Goal: Transaction & Acquisition: Purchase product/service

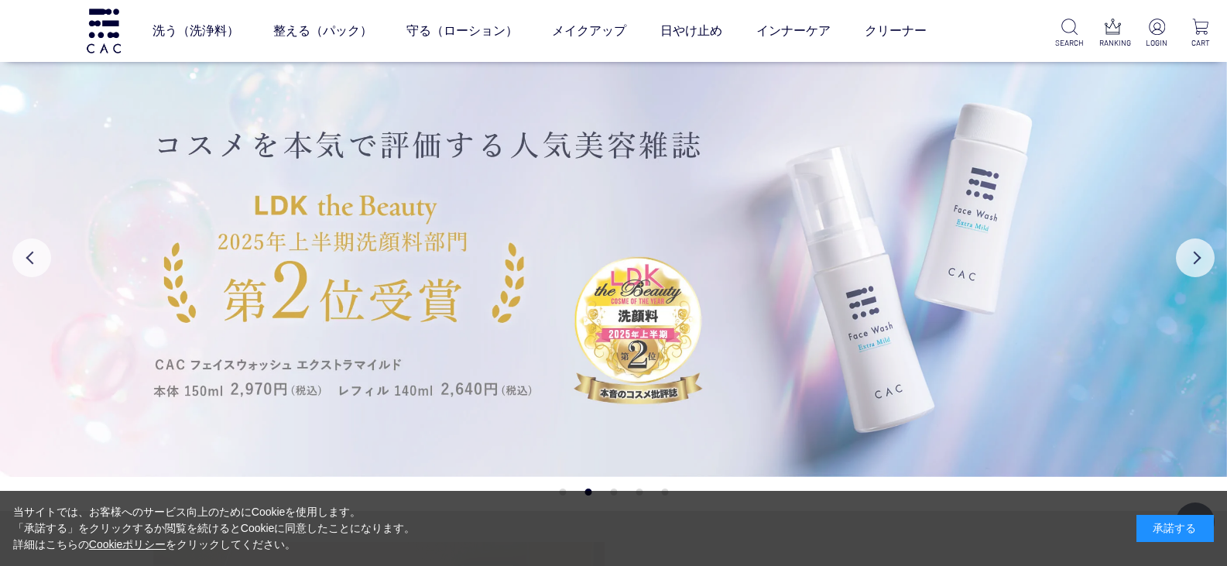
scroll to position [232, 0]
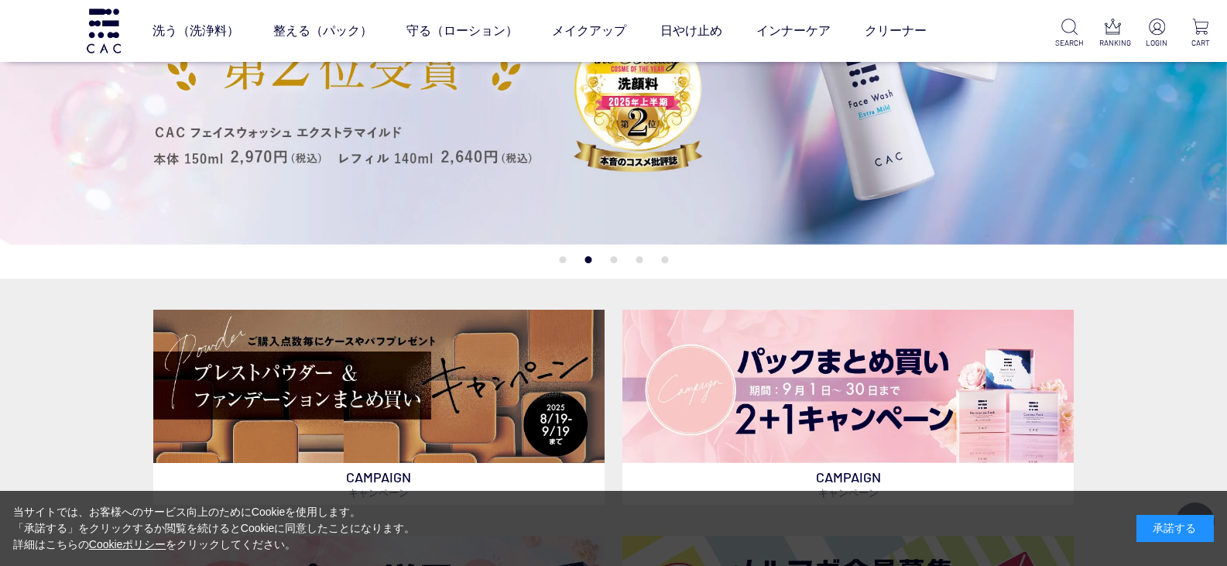
click at [562, 261] on button "1" at bounding box center [562, 259] width 7 height 7
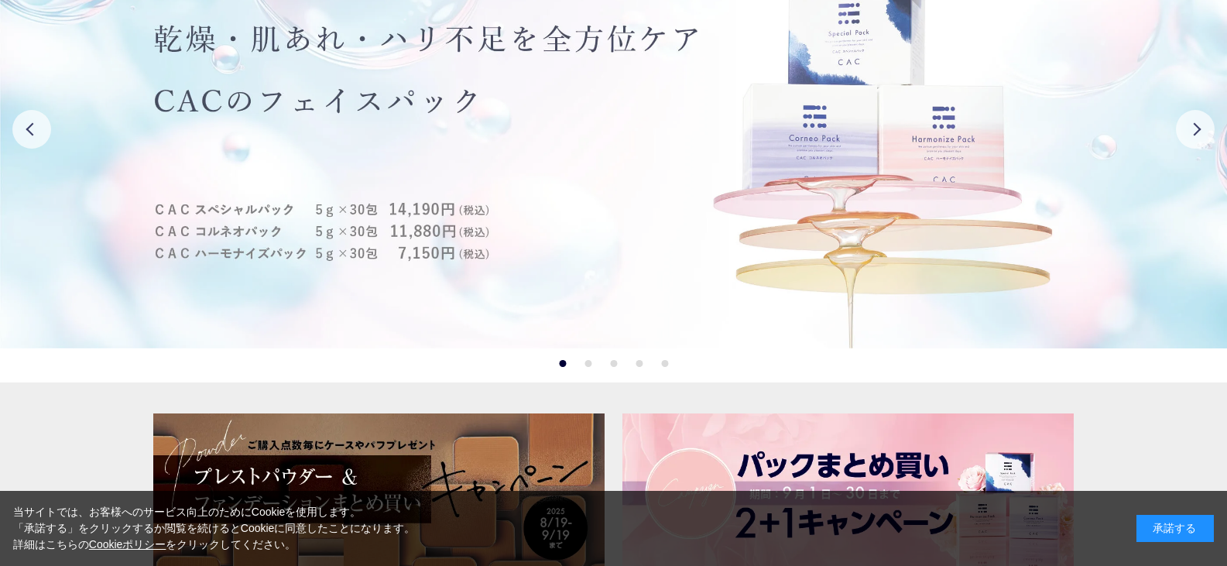
scroll to position [0, 0]
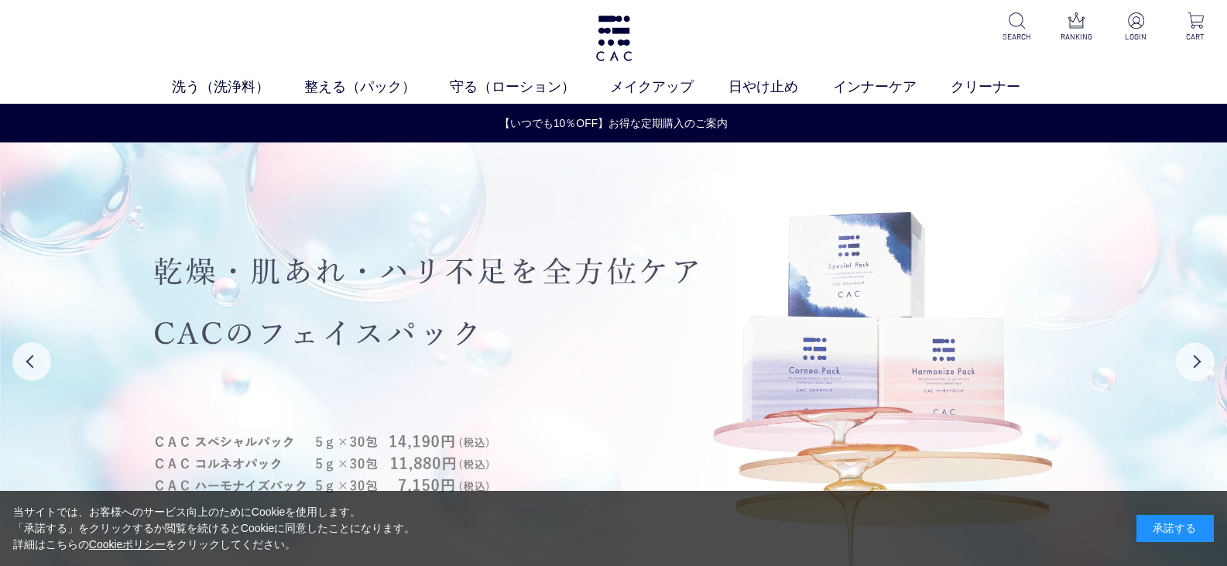
click at [652, 264] on img at bounding box center [613, 361] width 1227 height 438
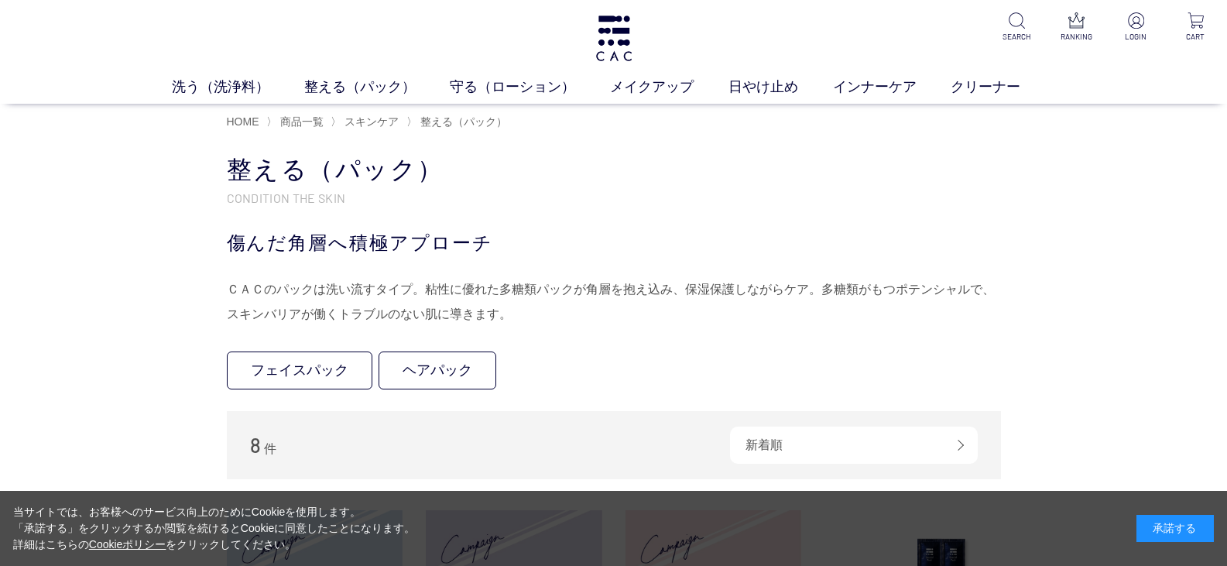
drag, startPoint x: 0, startPoint y: 0, endPoint x: 955, endPoint y: 200, distance: 976.0
click at [961, 199] on p "CONDITION THE SKIN" at bounding box center [614, 198] width 774 height 16
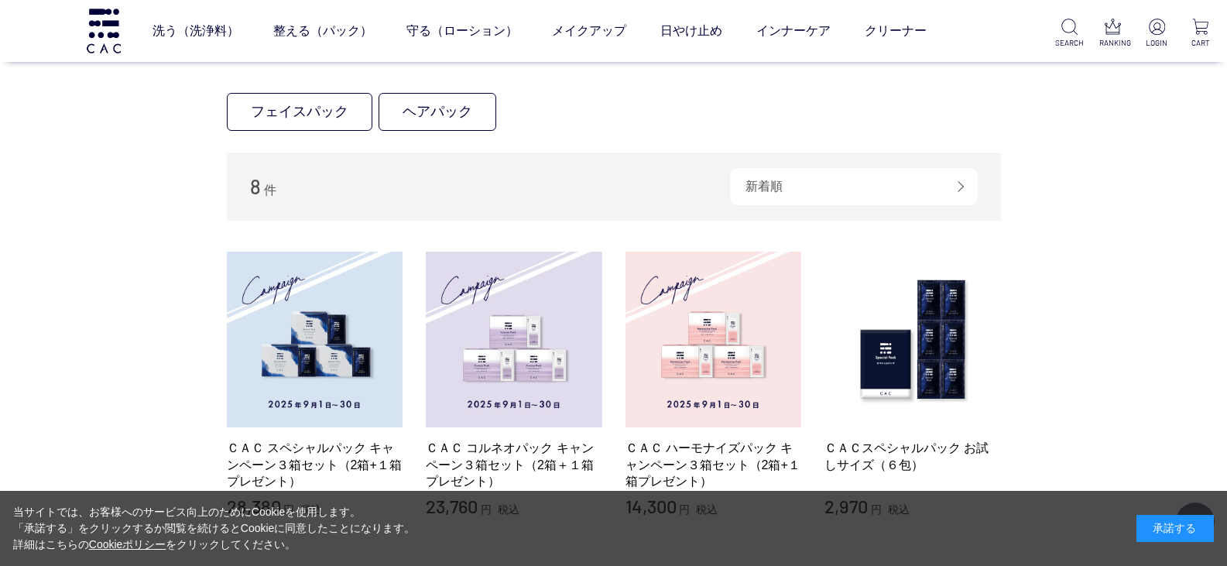
scroll to position [387, 0]
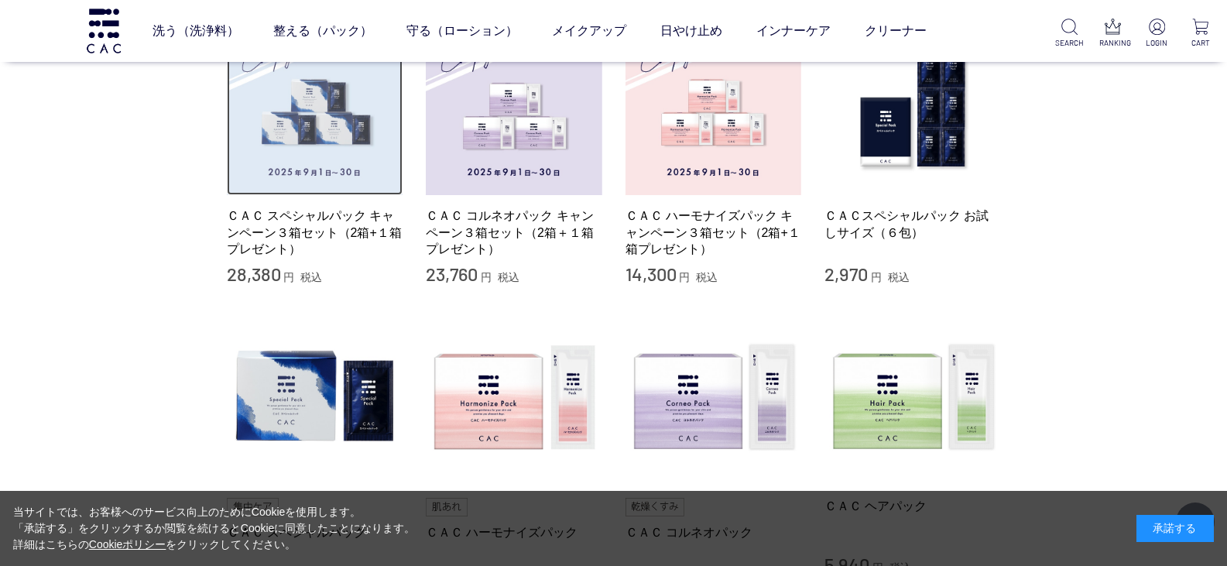
click at [293, 159] on img at bounding box center [315, 107] width 177 height 177
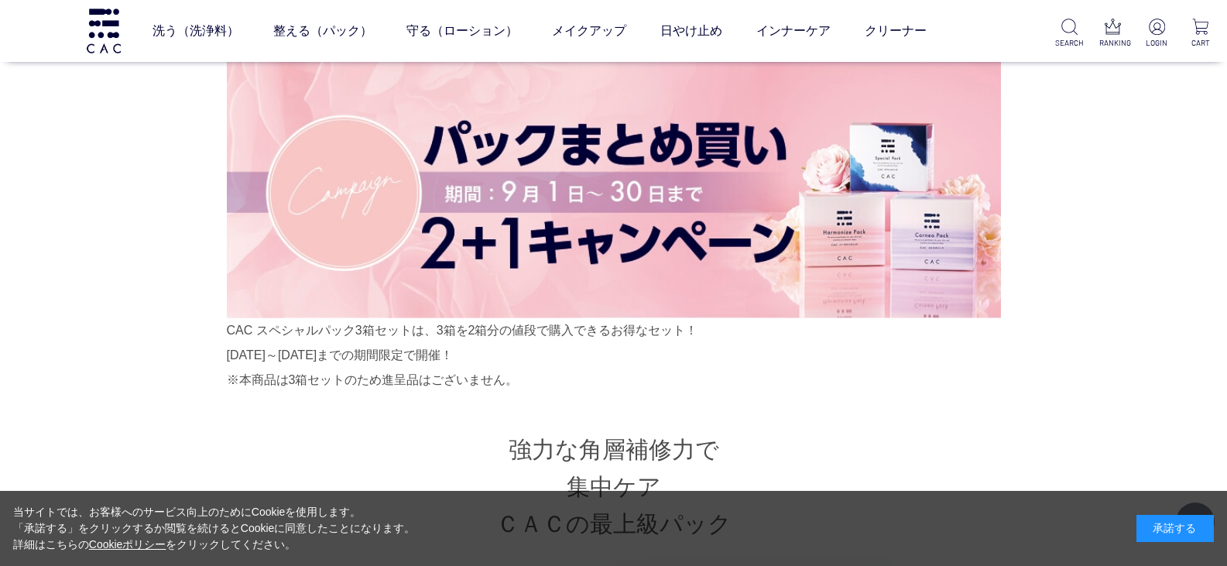
scroll to position [387, 0]
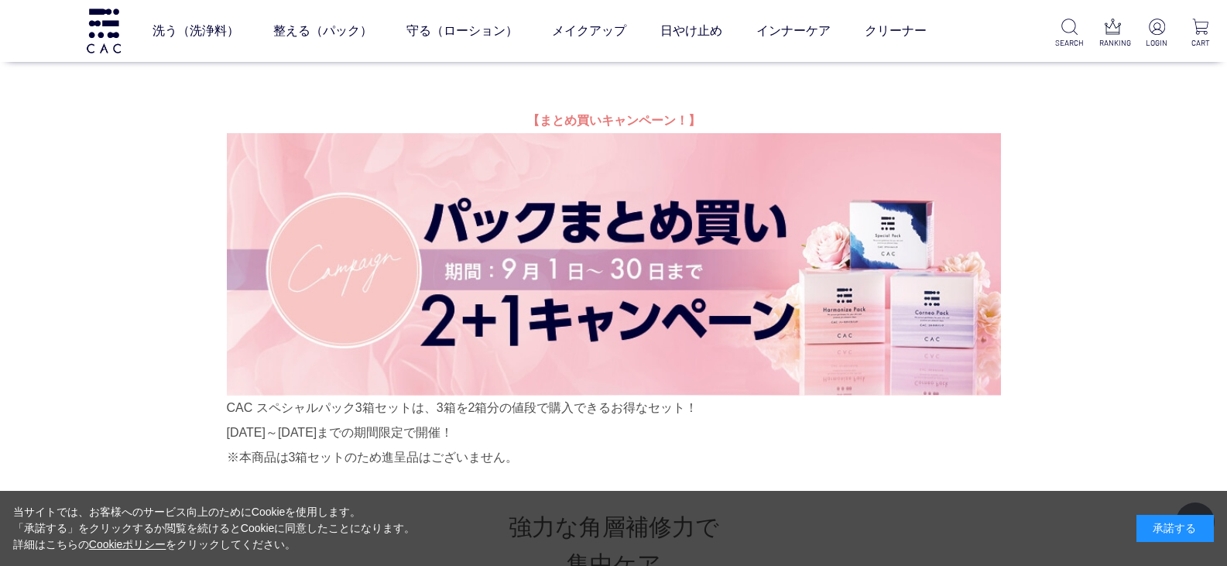
click at [635, 261] on img at bounding box center [614, 264] width 774 height 262
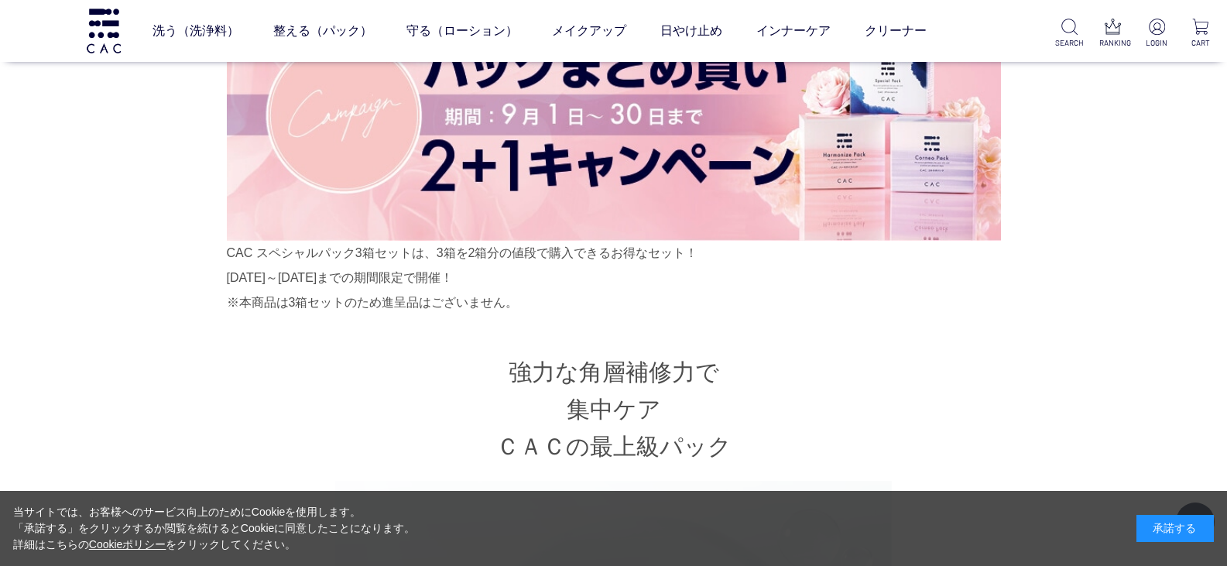
scroll to position [465, 0]
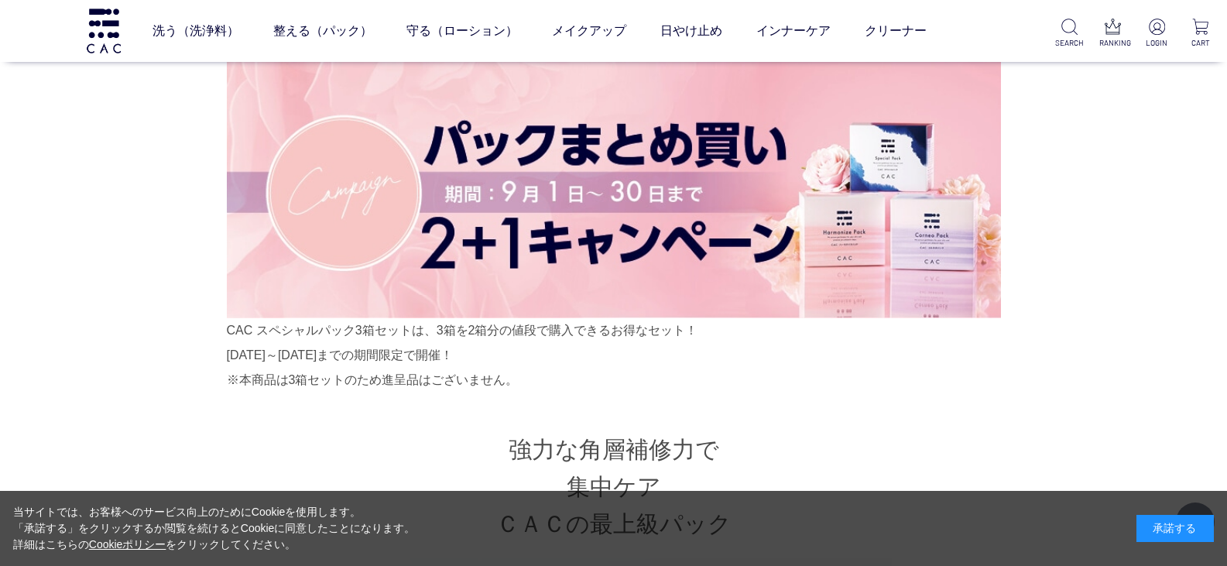
drag, startPoint x: 633, startPoint y: 268, endPoint x: 1086, endPoint y: 384, distance: 468.3
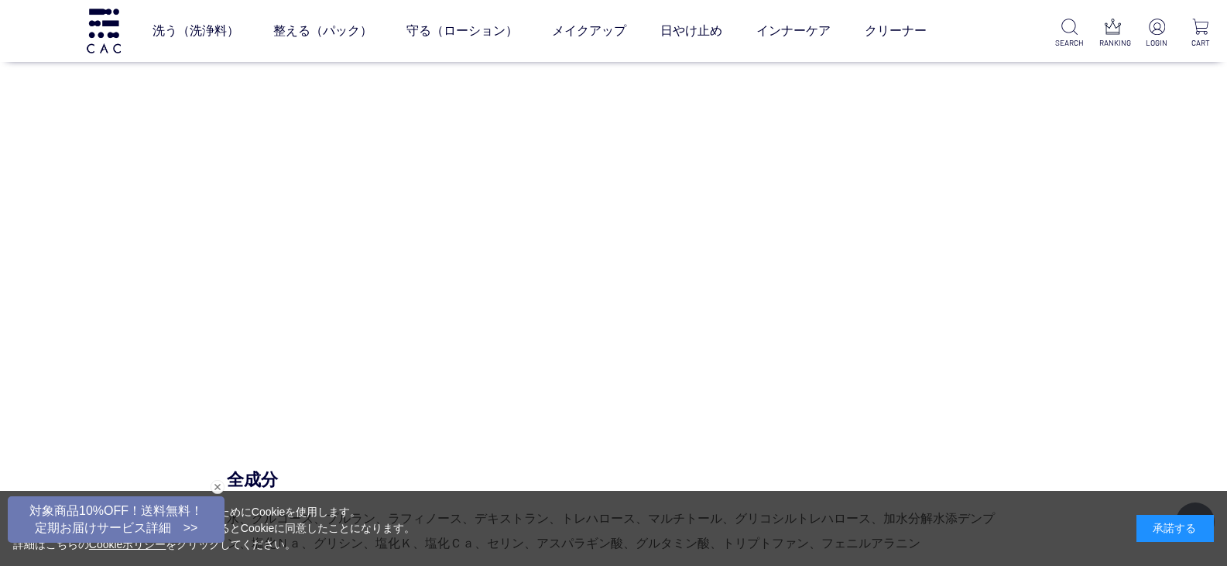
scroll to position [5961, 0]
